Goal: Transaction & Acquisition: Purchase product/service

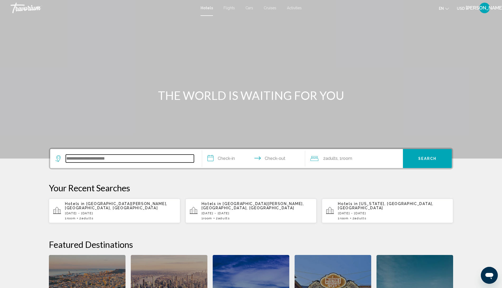
click at [96, 156] on input "Search widget" at bounding box center [130, 159] width 128 height 8
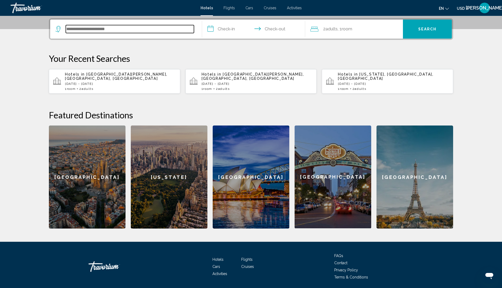
scroll to position [130, 0]
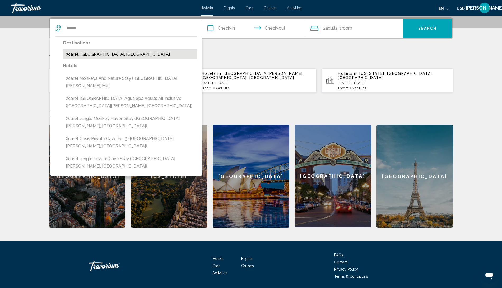
click at [102, 55] on button "Xcaret, [GEOGRAPHIC_DATA], [GEOGRAPHIC_DATA]" at bounding box center [130, 54] width 134 height 10
type input "**********"
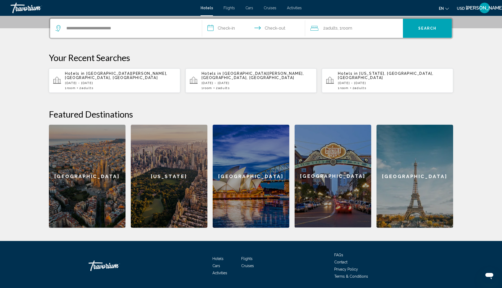
click at [218, 28] on input "**********" at bounding box center [254, 29] width 105 height 21
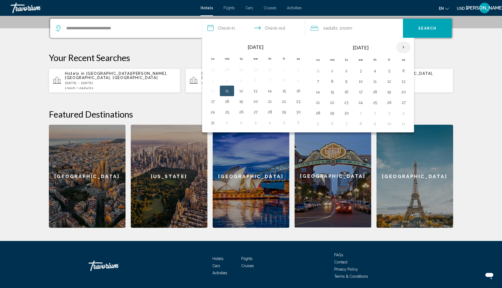
click at [401, 46] on th "Next month" at bounding box center [403, 47] width 14 height 12
click at [253, 70] on button "3" at bounding box center [255, 70] width 8 height 7
click at [297, 70] on button "6" at bounding box center [298, 70] width 8 height 7
type input "**********"
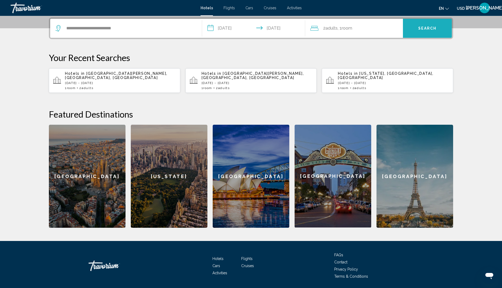
click at [425, 26] on span "Search" at bounding box center [427, 28] width 18 height 4
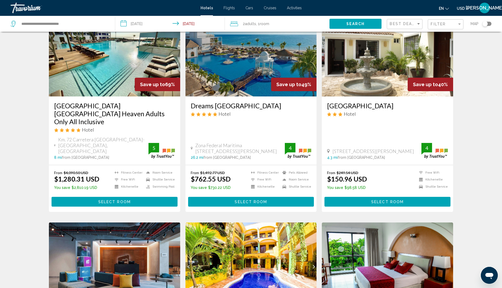
scroll to position [15, 0]
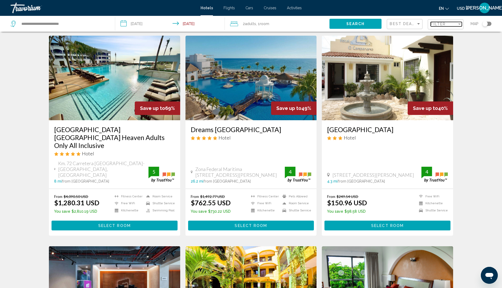
click at [432, 24] on span "Filter" at bounding box center [438, 24] width 15 height 4
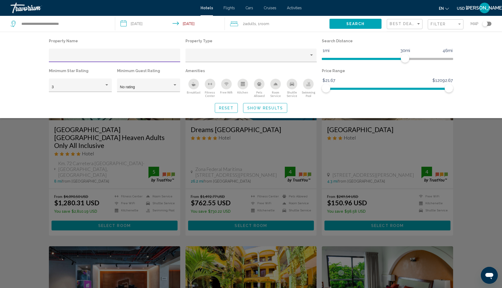
click at [112, 55] on div "Hotel Filters" at bounding box center [115, 57] width 126 height 11
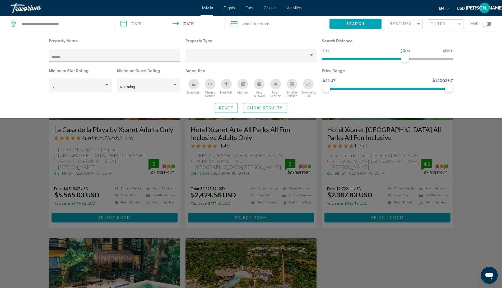
type input "******"
click at [271, 106] on span "Show Results" at bounding box center [265, 108] width 36 height 4
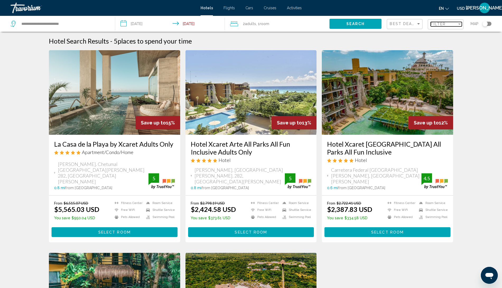
click at [441, 25] on span "Filter" at bounding box center [438, 24] width 15 height 4
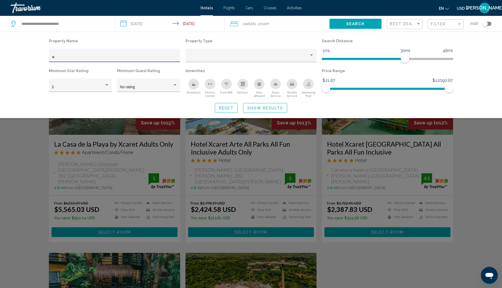
type input "*"
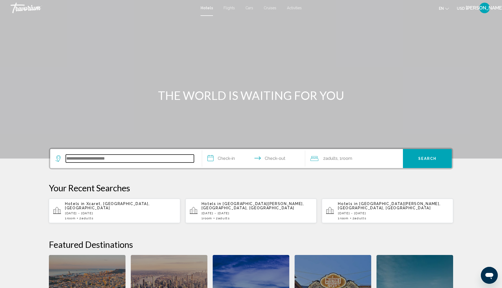
click at [118, 155] on input "Search widget" at bounding box center [130, 159] width 128 height 8
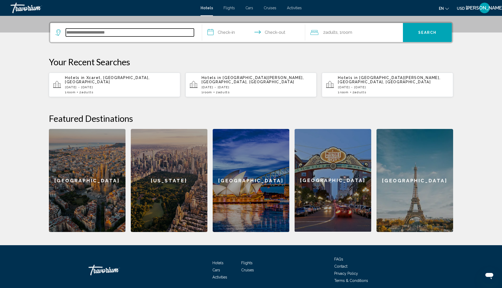
scroll to position [130, 0]
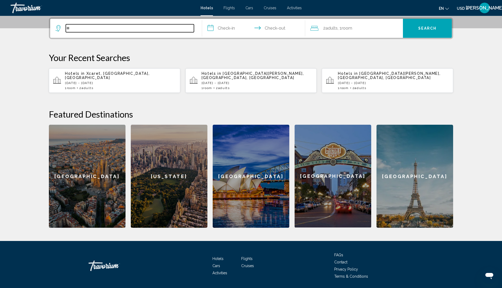
type input "*"
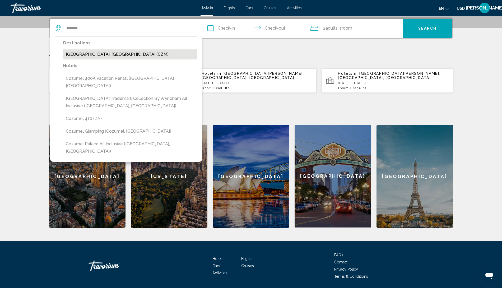
click at [99, 55] on button "[GEOGRAPHIC_DATA], [GEOGRAPHIC_DATA] (CZM)" at bounding box center [130, 54] width 134 height 10
type input "**********"
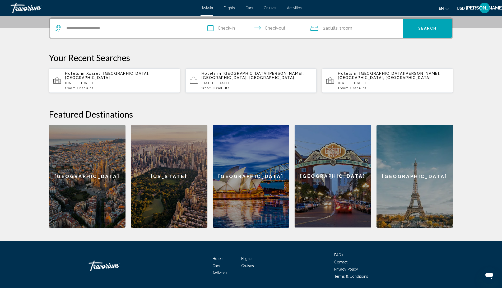
click at [227, 32] on input "**********" at bounding box center [254, 29] width 105 height 21
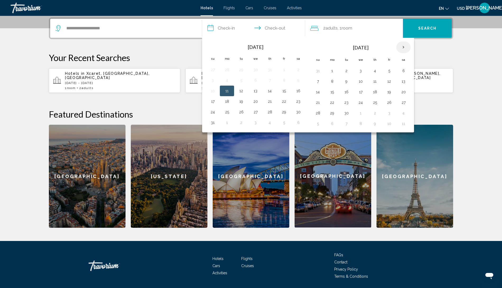
click at [401, 47] on th "Next month" at bounding box center [403, 47] width 14 height 12
click at [214, 42] on th "Previous month" at bounding box center [213, 47] width 14 height 12
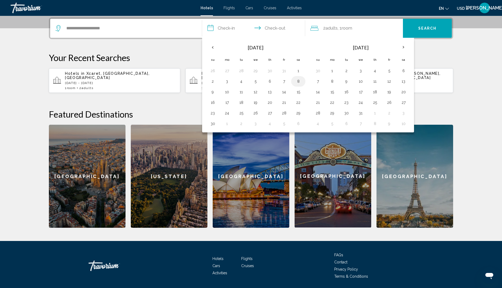
click at [296, 79] on button "8" at bounding box center [298, 81] width 8 height 7
click at [213, 103] on button "16" at bounding box center [212, 102] width 8 height 7
type input "**********"
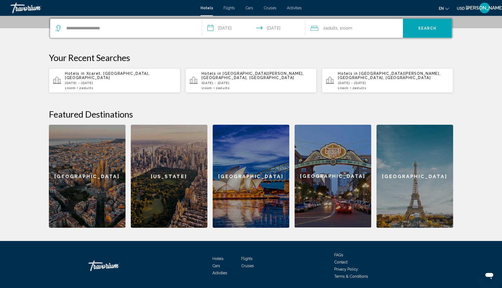
click at [352, 30] on span "Room" at bounding box center [347, 28] width 11 height 5
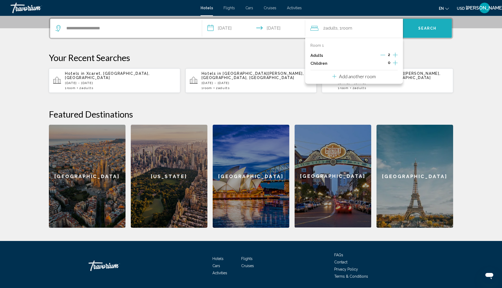
click at [439, 28] on button "Search" at bounding box center [427, 28] width 49 height 19
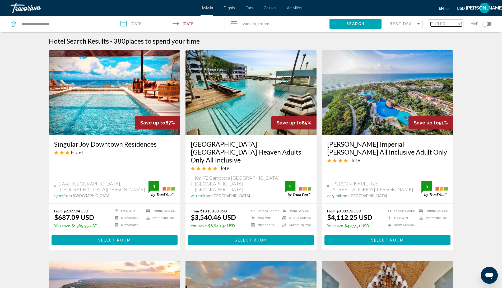
click at [442, 24] on span "Filter" at bounding box center [438, 24] width 15 height 4
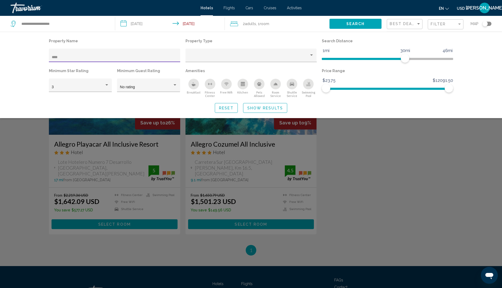
type input "****"
click at [121, 153] on div "Search widget" at bounding box center [251, 183] width 502 height 209
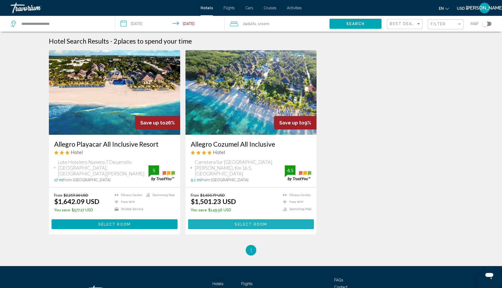
click at [255, 219] on button "Select Room" at bounding box center [251, 224] width 126 height 10
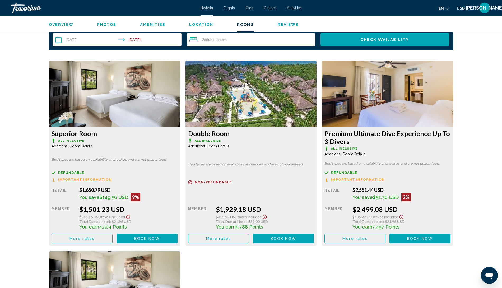
scroll to position [670, 0]
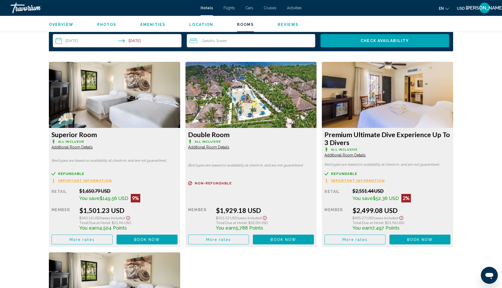
click at [149, 238] on button "Book now No longer available" at bounding box center [147, 240] width 61 height 10
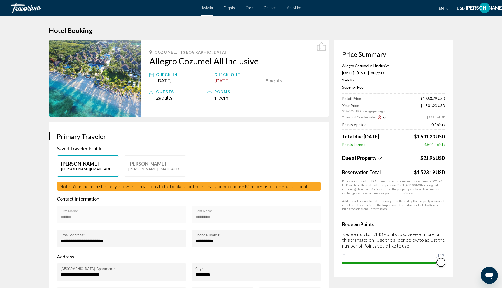
drag, startPoint x: 346, startPoint y: 255, endPoint x: 489, endPoint y: 257, distance: 142.7
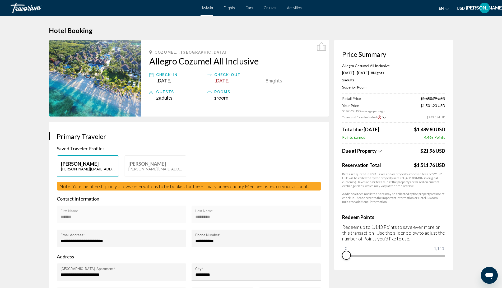
drag, startPoint x: 443, startPoint y: 259, endPoint x: 287, endPoint y: 264, distance: 156.4
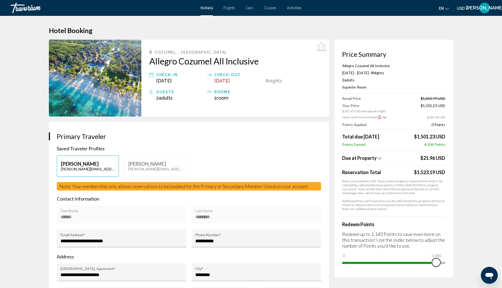
drag, startPoint x: 343, startPoint y: 255, endPoint x: 466, endPoint y: 258, distance: 123.2
click app-hotel-booking "Hotel Booking Price Summary Allegro Cozumel All Inclusive Nov 8, 2025 - Nov 16,…"
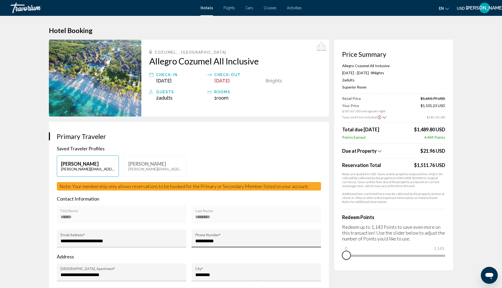
drag, startPoint x: 440, startPoint y: 261, endPoint x: 287, endPoint y: 241, distance: 154.3
click div "Price Summary Allegro Cozumel All Inclusive Nov 8, 2025 - Nov 16, 2025 - 8 Nigh…"
click icon "Show Taxes and Fees breakdown"
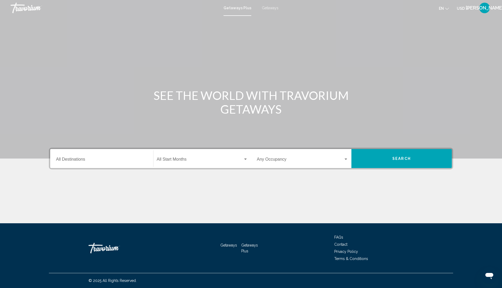
click at [271, 6] on span "Getaways" at bounding box center [270, 8] width 17 height 4
click at [80, 161] on input "Destination All Destinations" at bounding box center [101, 160] width 91 height 5
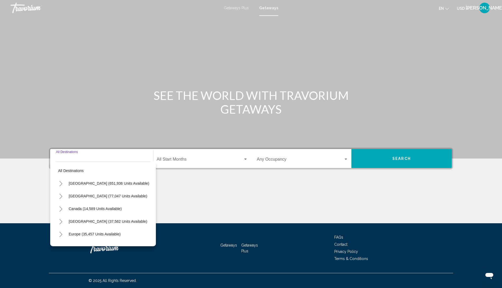
click at [62, 195] on icon "Toggle Mexico (77,047 units available)" at bounding box center [61, 196] width 4 height 5
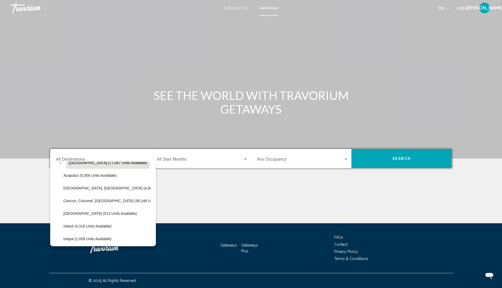
scroll to position [35, 0]
click at [84, 198] on span "Cancun, Cozumel, Riviera Maya (36,148 units available)" at bounding box center [118, 199] width 110 height 4
type input "**********"
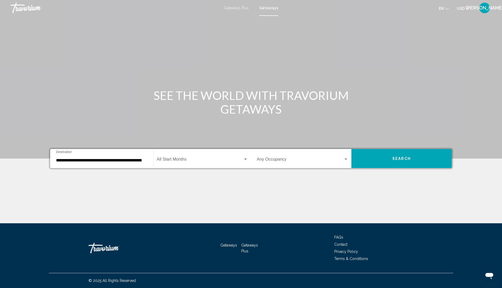
click at [193, 155] on div "Start Month All Start Months" at bounding box center [202, 158] width 91 height 17
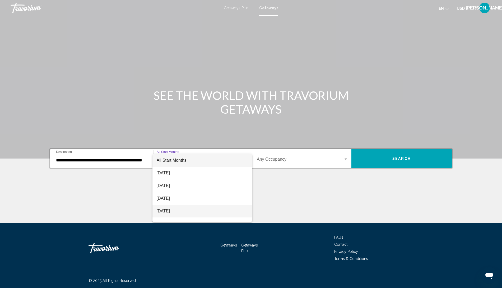
click at [171, 212] on span "November 2025" at bounding box center [202, 211] width 91 height 13
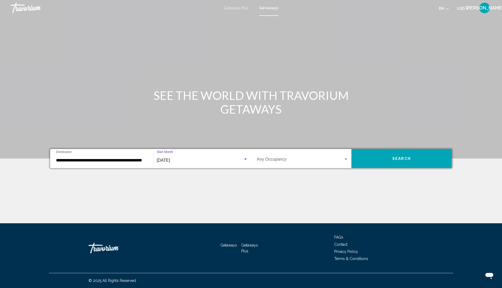
click at [375, 165] on button "Search" at bounding box center [401, 158] width 100 height 19
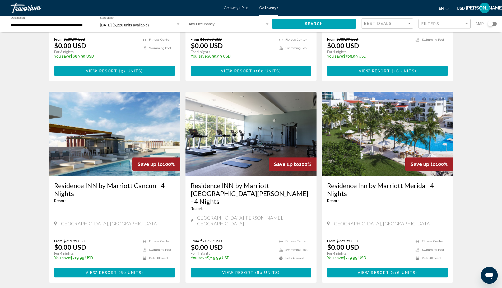
scroll to position [604, 0]
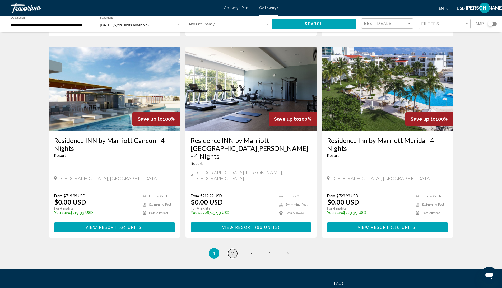
click at [232, 250] on span "2" at bounding box center [232, 253] width 3 height 6
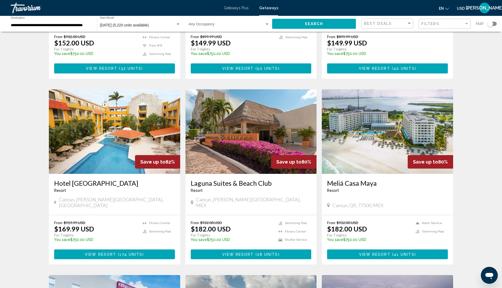
scroll to position [360, 0]
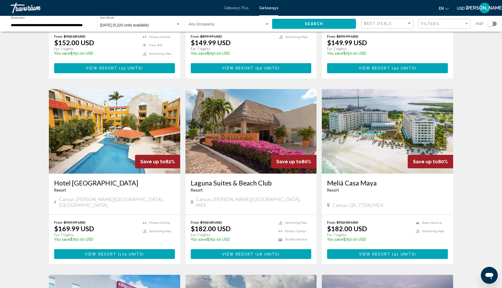
click at [380, 252] on span "View Resort" at bounding box center [374, 254] width 31 height 4
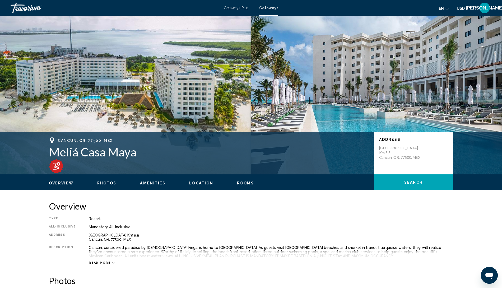
click at [239, 7] on span "Getaways Plus" at bounding box center [236, 8] width 25 height 4
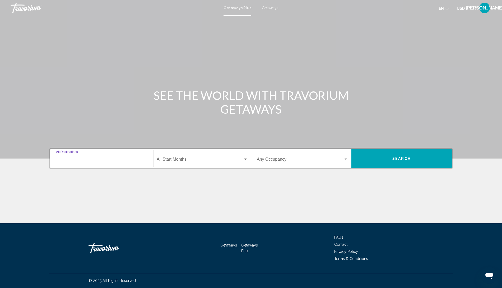
click at [83, 158] on input "Destination All Destinations" at bounding box center [101, 160] width 91 height 5
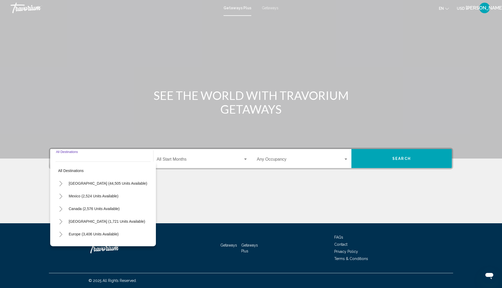
click at [61, 220] on icon "Toggle Caribbean & Atlantic Islands (1,721 units available)" at bounding box center [61, 221] width 4 height 5
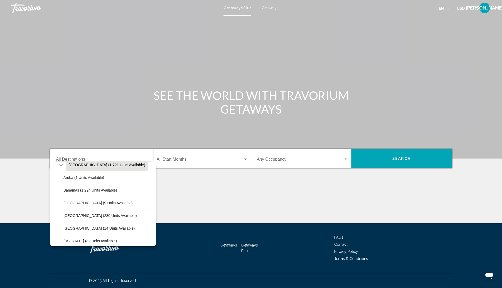
scroll to position [60, 0]
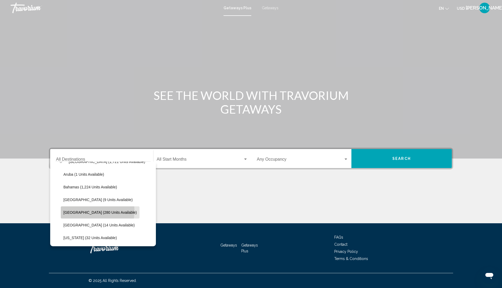
click at [89, 211] on span "[GEOGRAPHIC_DATA] (280 units available)" at bounding box center [99, 212] width 73 height 4
type input "**********"
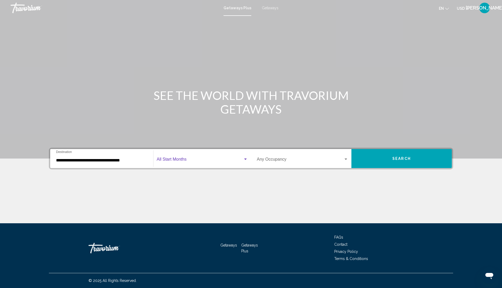
click at [246, 157] on div "Search widget" at bounding box center [245, 159] width 5 height 4
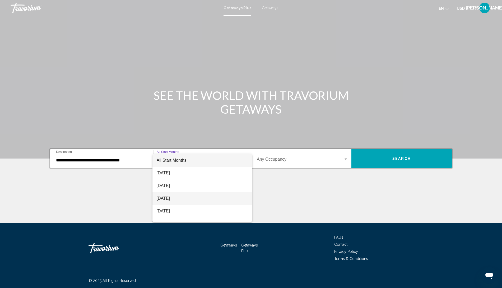
click at [177, 199] on span "October 2025" at bounding box center [202, 198] width 91 height 13
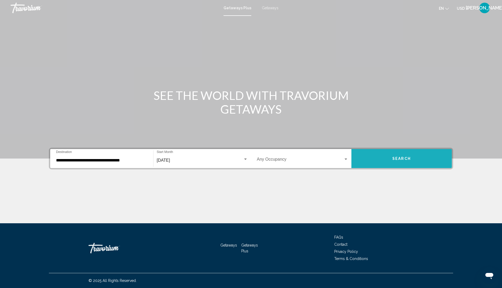
click at [397, 160] on span "Search" at bounding box center [401, 159] width 18 height 4
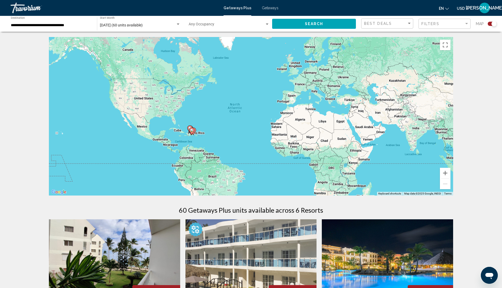
click at [265, 10] on span "Getaways" at bounding box center [270, 8] width 17 height 4
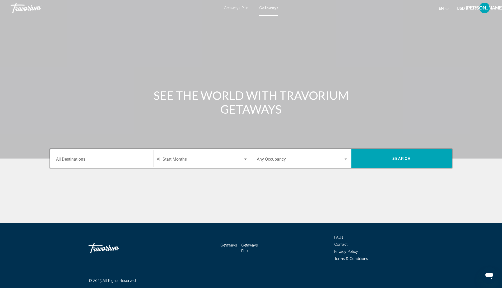
click at [72, 161] on input "Destination All Destinations" at bounding box center [101, 160] width 91 height 5
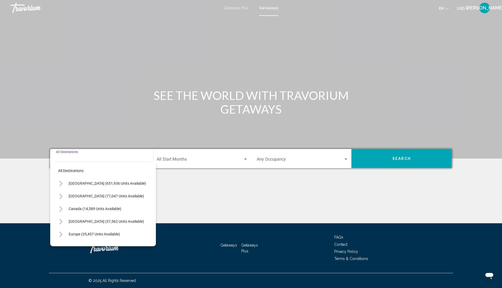
click at [61, 220] on icon "Toggle Caribbean & Atlantic Islands (37,562 units available)" at bounding box center [61, 221] width 4 height 5
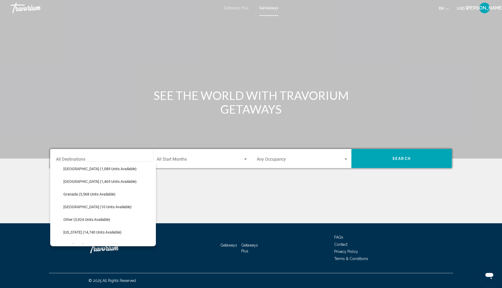
scroll to position [92, 0]
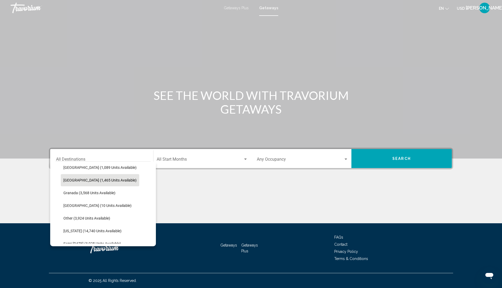
click at [94, 179] on span "Dominican Republic (1,465 units available)" at bounding box center [99, 180] width 73 height 4
type input "**********"
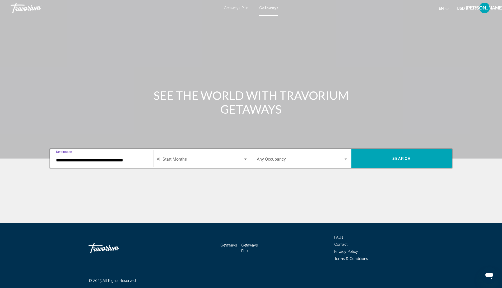
click at [196, 159] on span "Search widget" at bounding box center [200, 160] width 86 height 5
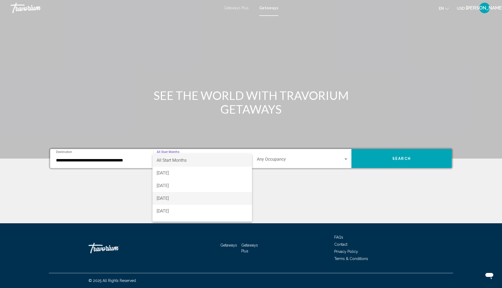
click at [179, 200] on span "October 2025" at bounding box center [202, 198] width 91 height 13
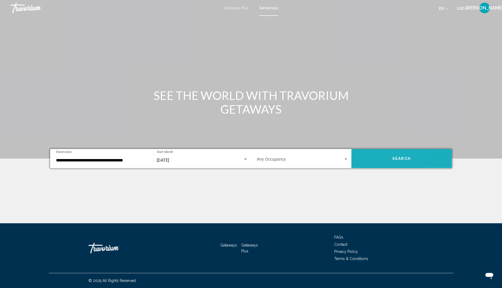
click at [373, 162] on button "Search" at bounding box center [401, 158] width 100 height 19
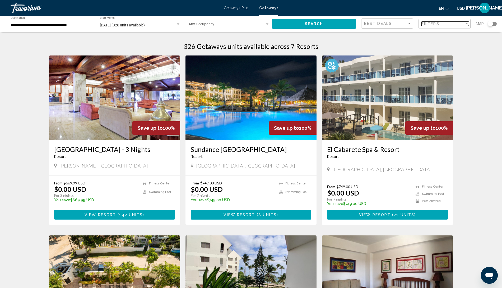
click at [433, 24] on span "Filters" at bounding box center [430, 24] width 18 height 4
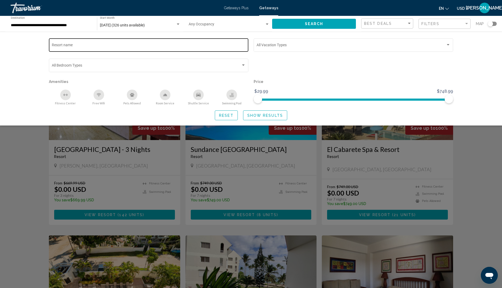
click at [85, 48] on input "Resort name" at bounding box center [149, 46] width 194 height 4
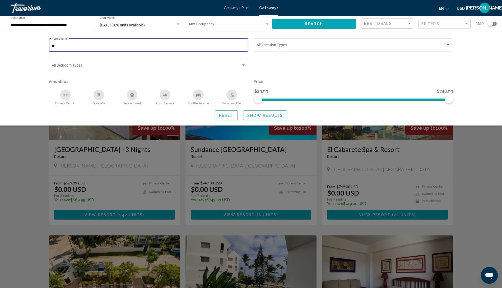
type input "*"
type input "**********"
click at [260, 116] on span "Show Results" at bounding box center [265, 115] width 36 height 4
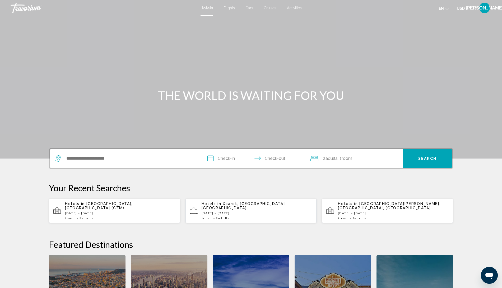
click at [86, 153] on div "Search widget" at bounding box center [125, 158] width 141 height 19
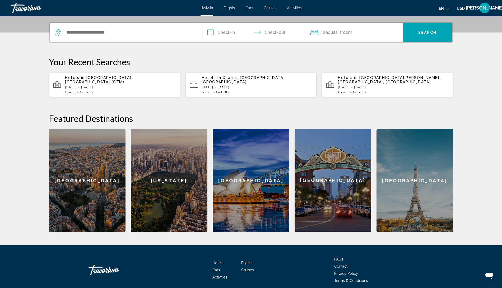
scroll to position [130, 0]
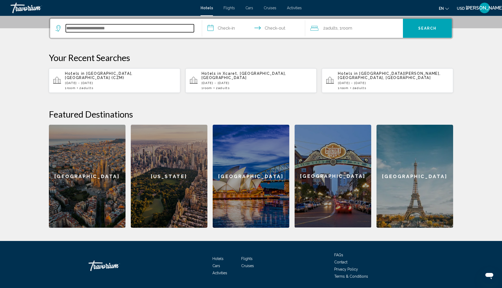
click at [109, 30] on input "Search widget" at bounding box center [130, 28] width 128 height 8
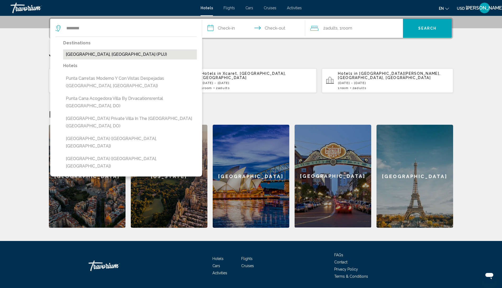
click at [117, 56] on button "[GEOGRAPHIC_DATA], [GEOGRAPHIC_DATA] (PUJ)" at bounding box center [130, 54] width 134 height 10
type input "**********"
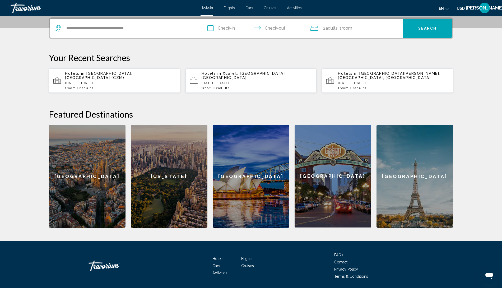
click at [228, 29] on input "**********" at bounding box center [254, 29] width 105 height 21
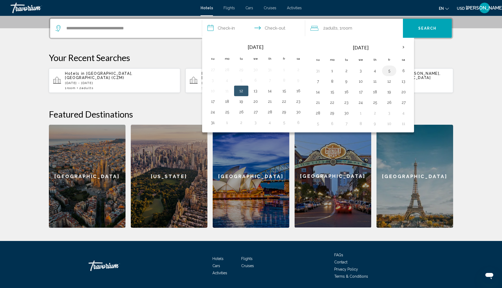
click at [387, 71] on button "5" at bounding box center [389, 70] width 8 height 7
click at [372, 80] on button "11" at bounding box center [375, 81] width 8 height 7
type input "**********"
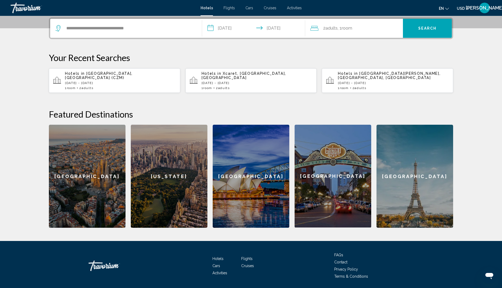
click at [276, 29] on input "**********" at bounding box center [254, 29] width 105 height 21
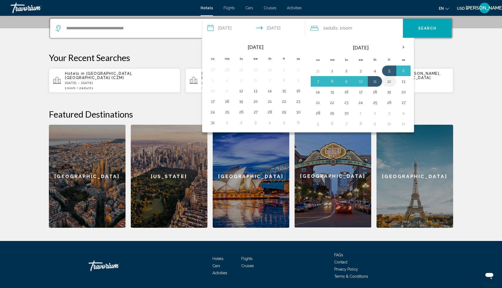
click at [386, 80] on button "12" at bounding box center [389, 81] width 8 height 7
click at [335, 29] on span "Adults" at bounding box center [331, 28] width 12 height 5
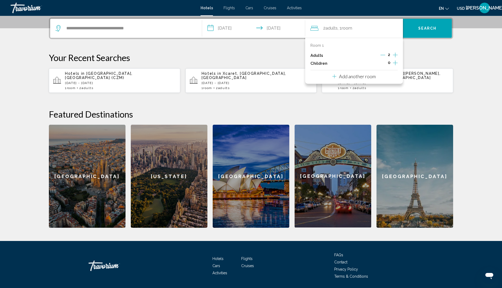
click at [395, 55] on icon "Increment adults" at bounding box center [395, 55] width 5 height 6
click at [431, 21] on button "Search" at bounding box center [427, 28] width 49 height 19
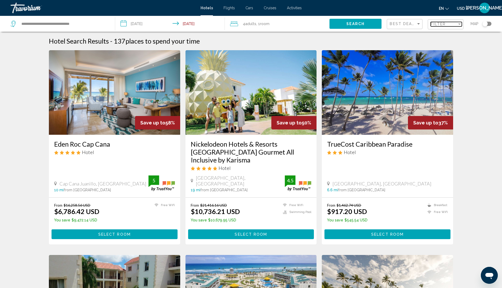
click at [434, 25] on span "Filter" at bounding box center [438, 24] width 15 height 4
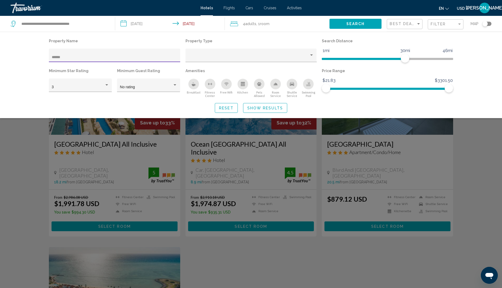
type input "*****"
click at [246, 156] on div "Search widget" at bounding box center [251, 183] width 502 height 209
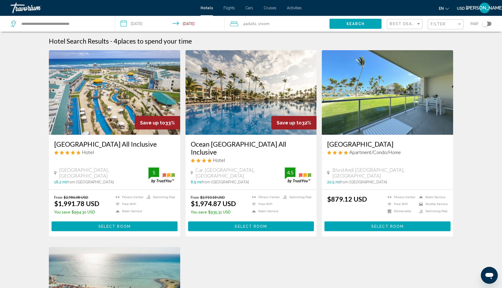
click at [248, 107] on img "Main content" at bounding box center [250, 92] width 131 height 85
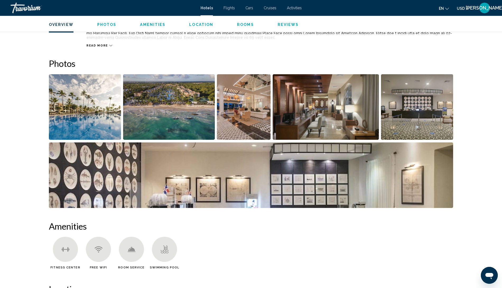
scroll to position [223, 0]
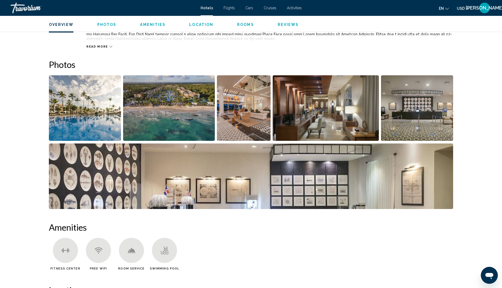
click at [96, 110] on img "Open full-screen image slider" at bounding box center [85, 108] width 72 height 66
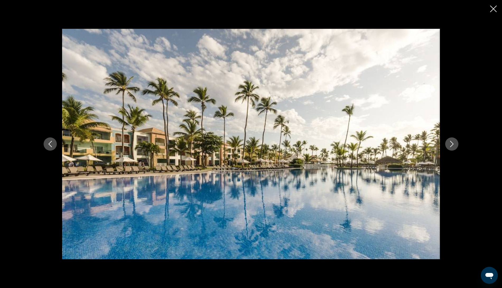
click at [449, 146] on icon "Next image" at bounding box center [452, 144] width 6 height 6
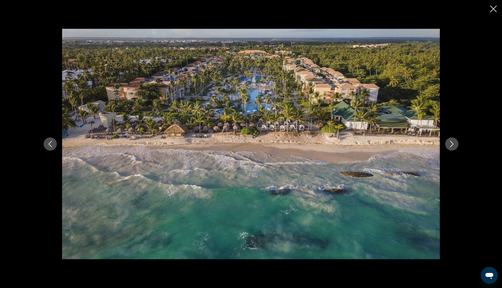
click at [449, 145] on icon "Next image" at bounding box center [452, 144] width 6 height 6
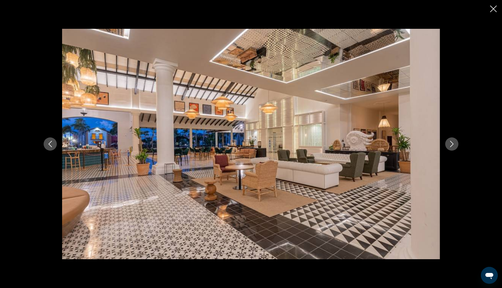
click at [449, 145] on icon "Next image" at bounding box center [452, 144] width 6 height 6
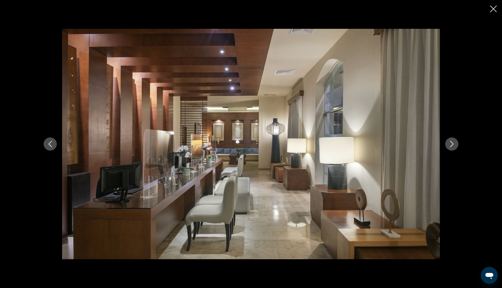
click at [449, 145] on icon "Next image" at bounding box center [452, 144] width 6 height 6
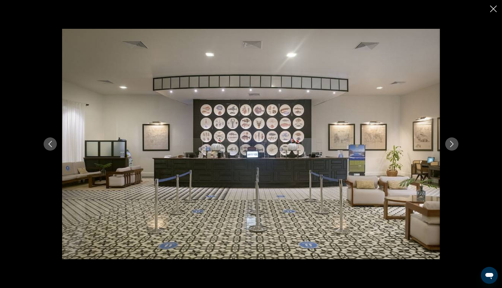
click at [449, 145] on icon "Next image" at bounding box center [452, 144] width 6 height 6
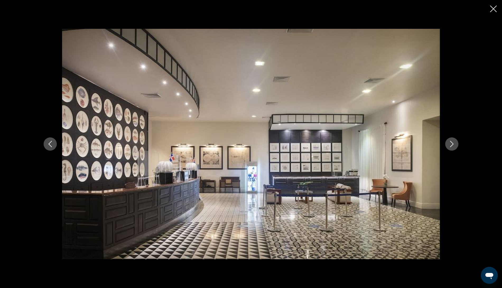
click at [492, 8] on icon "Close slideshow" at bounding box center [493, 9] width 7 height 7
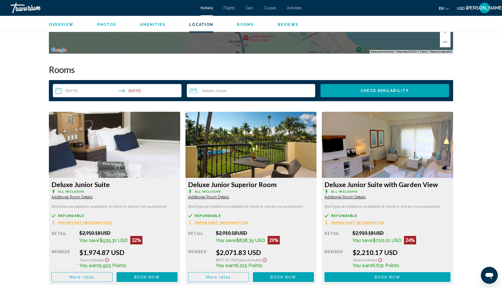
scroll to position [637, 0]
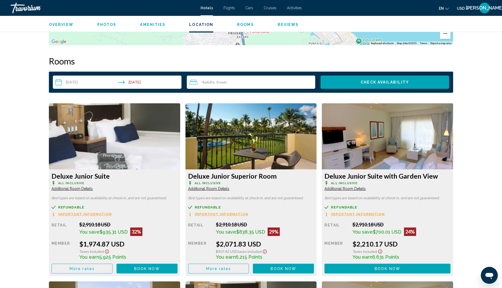
click at [137, 137] on img "Main content" at bounding box center [114, 136] width 131 height 66
click at [149, 270] on span "Book now" at bounding box center [147, 269] width 26 height 4
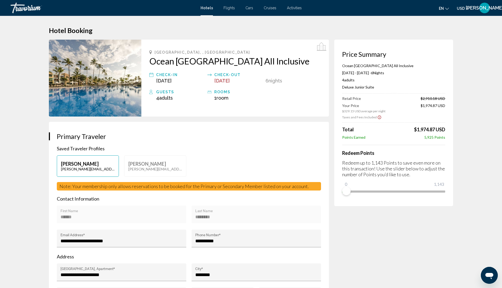
scroll to position [0, 0]
